Goal: Transaction & Acquisition: Book appointment/travel/reservation

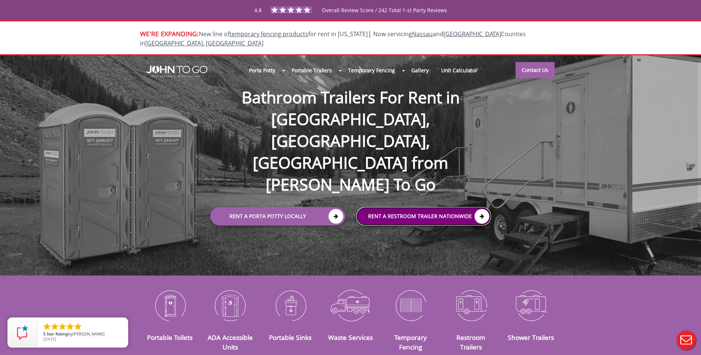
click at [407, 208] on link "rent a RESTROOM TRAILER Nationwide" at bounding box center [423, 217] width 135 height 18
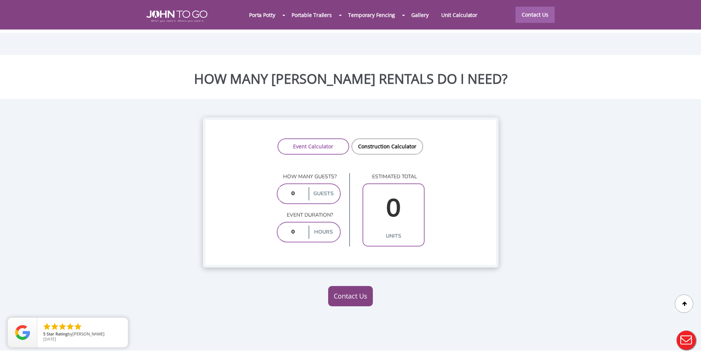
scroll to position [555, 0]
click at [299, 187] on input "number" at bounding box center [293, 193] width 28 height 13
type input "80"
click at [295, 225] on input "number" at bounding box center [293, 231] width 28 height 13
type input "4"
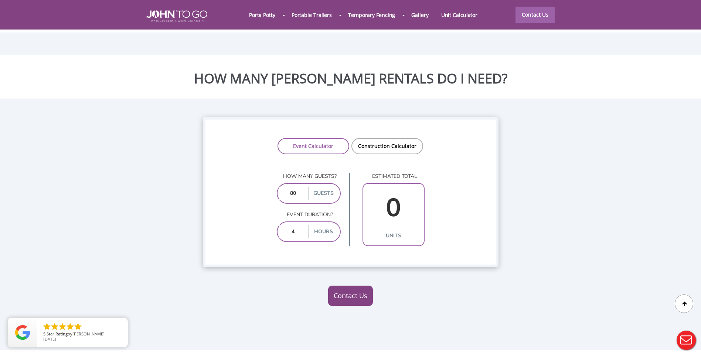
type input "2"
type input "5"
type input "2"
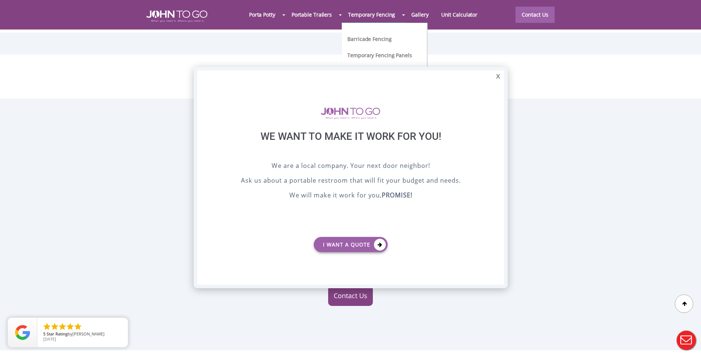
scroll to position [0, 0]
